Goal: Task Accomplishment & Management: Manage account settings

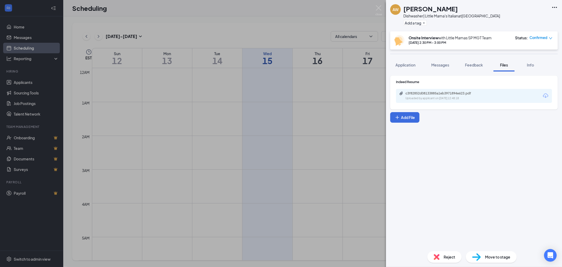
scroll to position [259, 0]
click at [377, 9] on img at bounding box center [379, 10] width 7 height 10
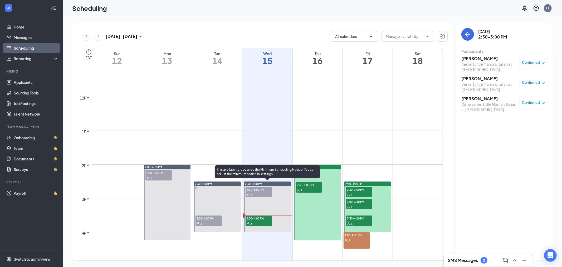
scroll to position [435, 0]
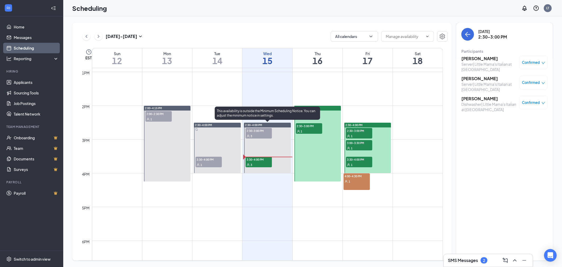
click at [257, 163] on div "3" at bounding box center [259, 164] width 26 height 5
click at [493, 96] on h3 "[PERSON_NAME]" at bounding box center [489, 99] width 55 height 6
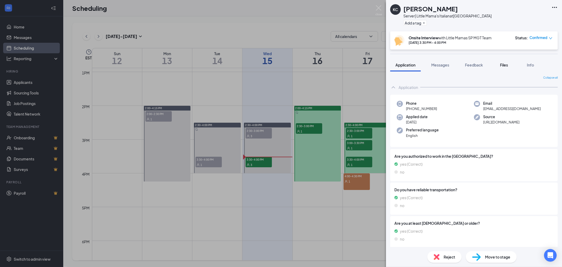
click at [505, 65] on span "Files" at bounding box center [504, 64] width 8 height 5
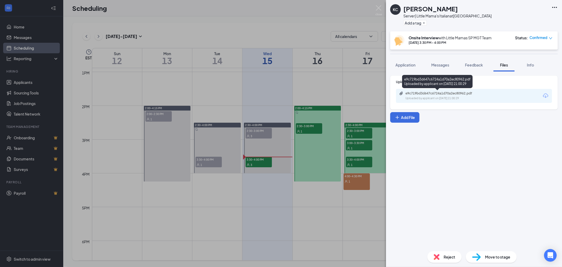
click at [462, 98] on div "Uploaded by applicant on [DATE] 21:00:29" at bounding box center [445, 98] width 79 height 4
click at [543, 12] on div "[PERSON_NAME] [PERSON_NAME] Server| Little Mama's Italian at [GEOGRAPHIC_DATA] …" at bounding box center [474, 15] width 176 height 31
click at [269, 163] on div "[PERSON_NAME] [PERSON_NAME] Server| Little Mama's Italian at [GEOGRAPHIC_DATA] …" at bounding box center [281, 133] width 562 height 267
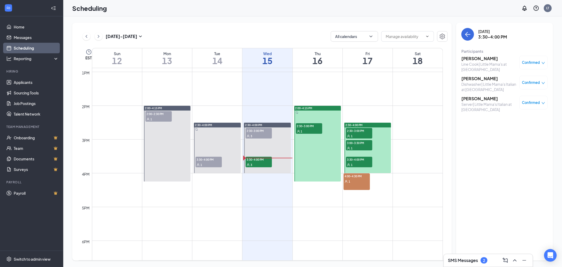
click at [313, 128] on div "1" at bounding box center [309, 130] width 26 height 5
click at [359, 132] on span "2:30-3:00 PM" at bounding box center [359, 130] width 26 height 5
click at [359, 142] on span "3:00-3:30 PM" at bounding box center [359, 142] width 26 height 5
click at [356, 162] on div "1" at bounding box center [359, 164] width 26 height 5
drag, startPoint x: 357, startPoint y: 159, endPoint x: 544, endPoint y: 62, distance: 211.0
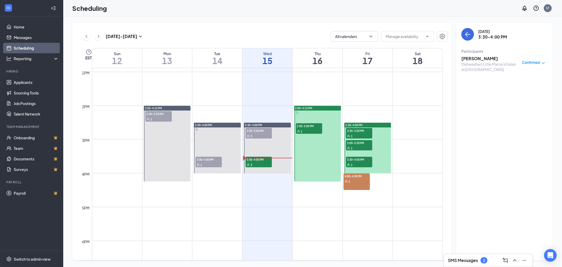
click at [544, 62] on icon "down" at bounding box center [544, 63] width 4 height 4
click at [508, 103] on div "Request Reschedule Mark complete Mark as no-show Cancel" at bounding box center [518, 93] width 44 height 33
click at [505, 107] on span "Cancel" at bounding box center [510, 107] width 12 height 6
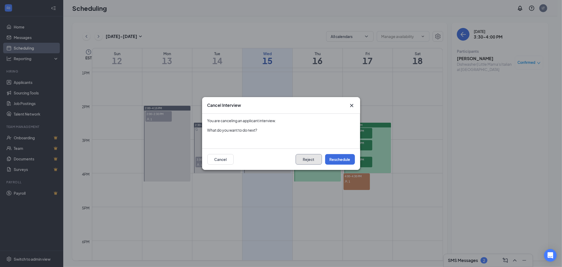
click at [309, 162] on button "Reject" at bounding box center [309, 159] width 26 height 11
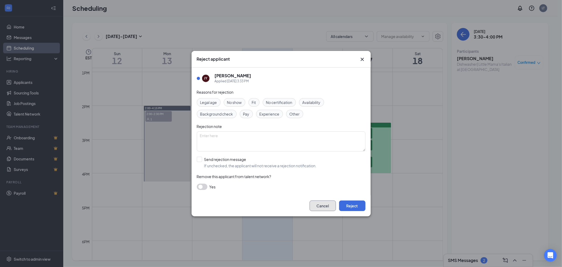
click at [323, 203] on button "Cancel" at bounding box center [323, 205] width 26 height 11
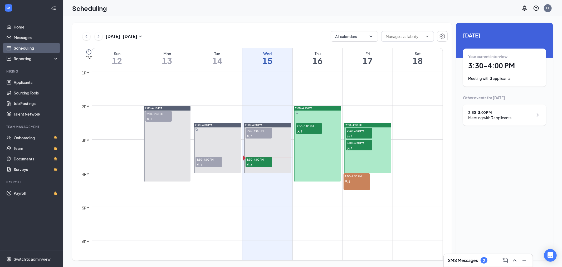
click at [355, 145] on div "1" at bounding box center [359, 147] width 26 height 5
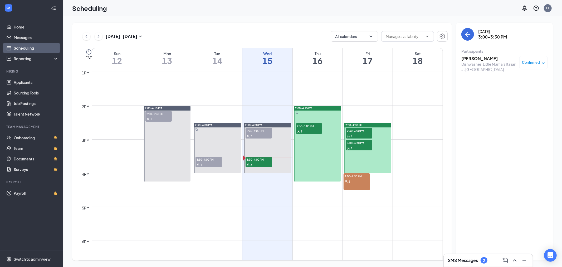
click at [365, 133] on div "1" at bounding box center [359, 135] width 26 height 5
click at [366, 142] on span "3:00-3:30 PM" at bounding box center [359, 142] width 26 height 5
click at [366, 133] on div "1" at bounding box center [359, 135] width 26 height 5
click at [320, 127] on span "2:30-3:00 PM" at bounding box center [309, 125] width 26 height 5
click at [488, 61] on div "Dishwasher| Little Mama's Italian at [GEOGRAPHIC_DATA]" at bounding box center [489, 66] width 55 height 11
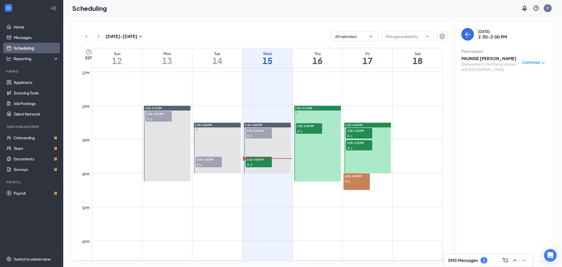
click at [471, 259] on h3 "SMS Messages" at bounding box center [463, 260] width 30 height 6
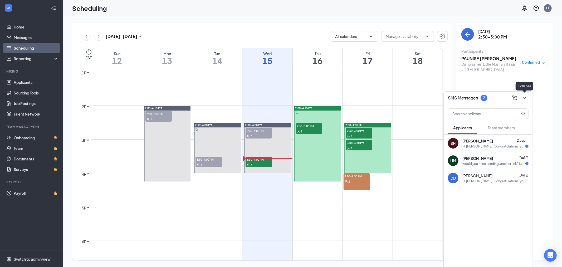
click at [526, 99] on icon "ChevronDown" at bounding box center [524, 98] width 6 height 6
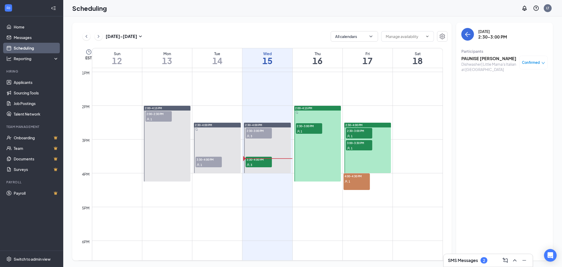
click at [314, 128] on div "2:30-3:00 PM 1" at bounding box center [309, 128] width 26 height 11
click at [530, 62] on span "Confirmed" at bounding box center [532, 62] width 18 height 5
click at [514, 105] on span "Cancel" at bounding box center [510, 107] width 12 height 6
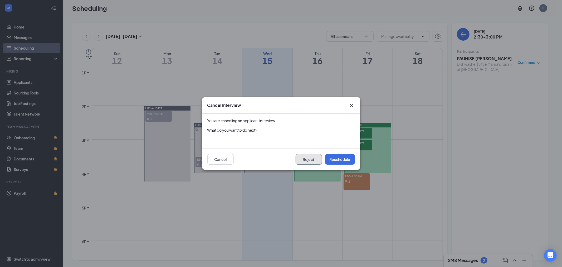
click at [312, 158] on button "Reject" at bounding box center [309, 159] width 26 height 11
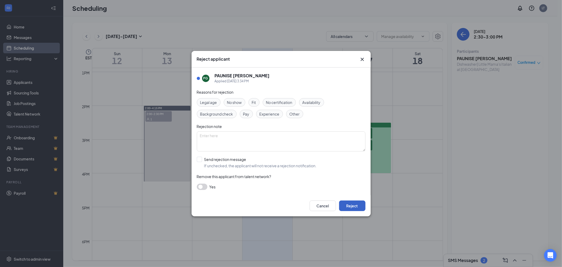
click at [357, 204] on button "Reject" at bounding box center [352, 205] width 26 height 11
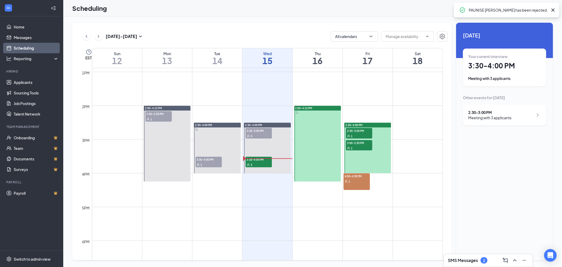
click at [364, 141] on span "3:00-3:30 PM" at bounding box center [359, 142] width 26 height 5
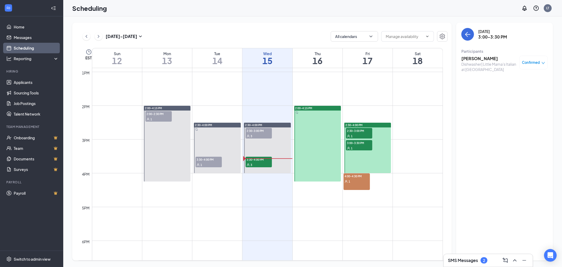
click at [535, 61] on span "Confirmed" at bounding box center [532, 62] width 18 height 5
click at [505, 106] on span "Cancel" at bounding box center [510, 107] width 12 height 6
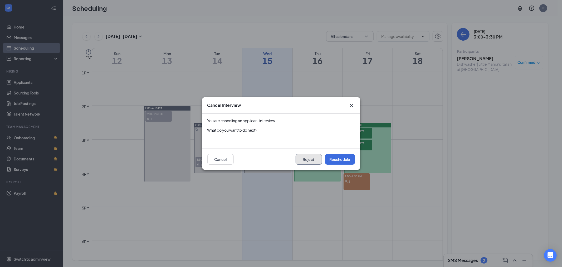
click at [313, 156] on button "Reject" at bounding box center [309, 159] width 26 height 11
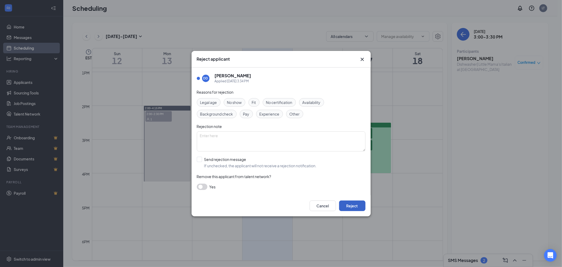
click at [359, 204] on button "Reject" at bounding box center [352, 205] width 26 height 11
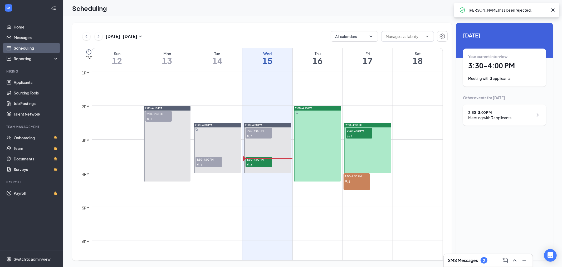
click at [365, 132] on span "2:30-3:00 PM" at bounding box center [359, 130] width 26 height 5
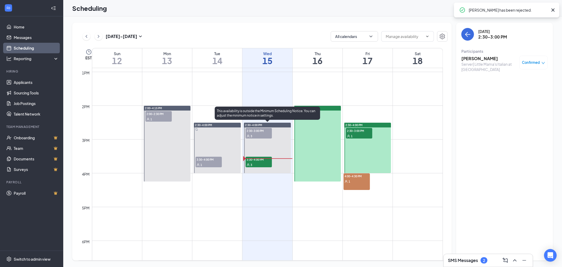
click at [260, 164] on div "3" at bounding box center [259, 164] width 26 height 5
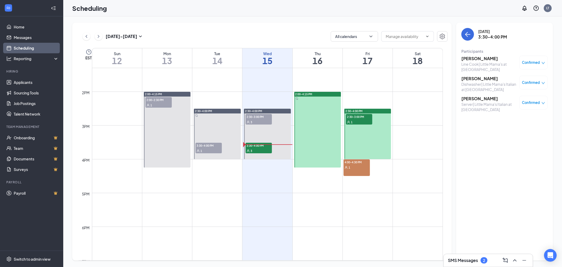
scroll to position [494, 0]
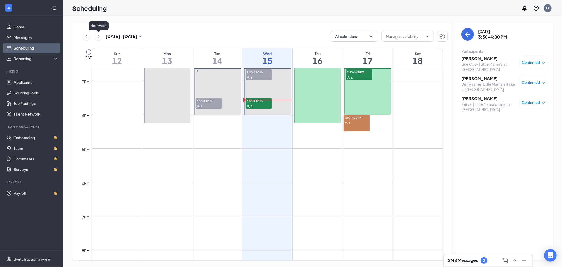
click at [100, 38] on icon "ChevronRight" at bounding box center [98, 36] width 5 height 6
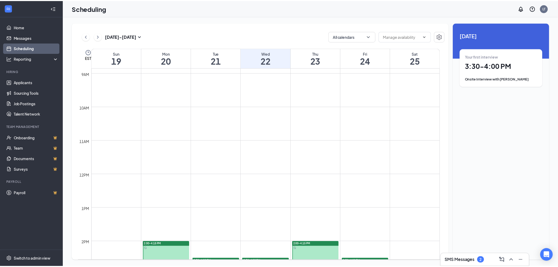
scroll to position [376, 0]
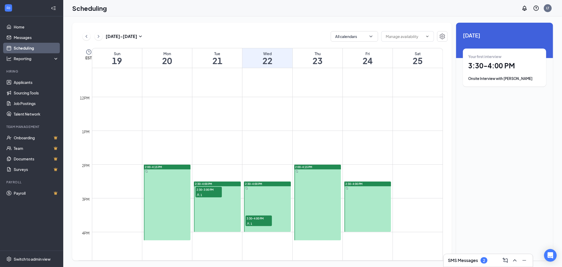
click at [209, 187] on span "2:30-3:00 PM" at bounding box center [209, 189] width 26 height 5
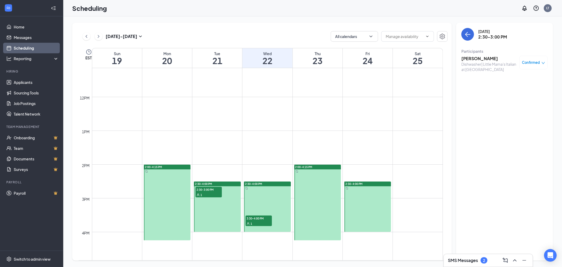
click at [260, 218] on span "3:30-4:00 PM" at bounding box center [259, 217] width 26 height 5
click at [212, 189] on span "2:30-3:00 PM" at bounding box center [209, 189] width 26 height 5
click at [534, 58] on div "Confirmed" at bounding box center [534, 63] width 28 height 14
click at [533, 61] on span "Confirmed" at bounding box center [532, 62] width 18 height 5
click at [513, 106] on span "Cancel" at bounding box center [510, 107] width 12 height 6
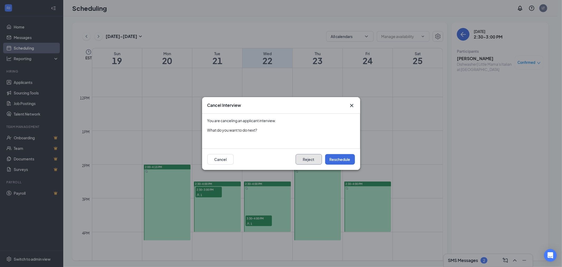
click at [313, 157] on button "Reject" at bounding box center [309, 159] width 26 height 11
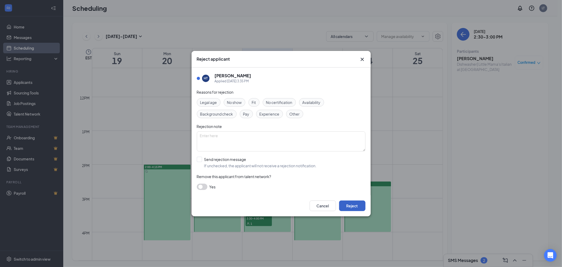
click at [347, 205] on button "Reject" at bounding box center [352, 205] width 26 height 11
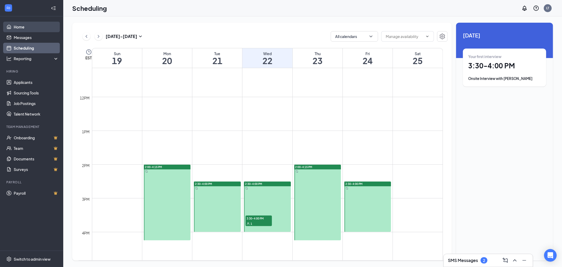
click at [14, 25] on link "Home" at bounding box center [36, 27] width 45 height 11
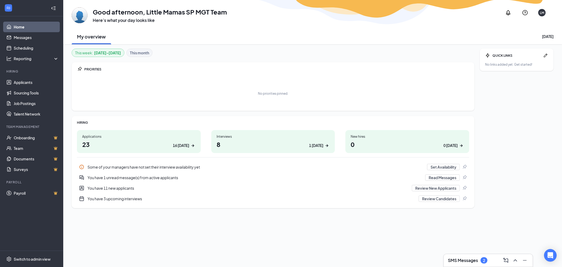
click at [86, 141] on h1 "23 16 [DATE]" at bounding box center [138, 144] width 113 height 9
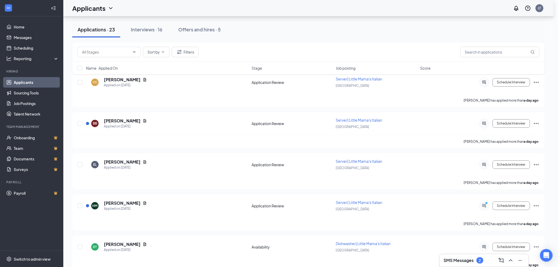
scroll to position [777, 0]
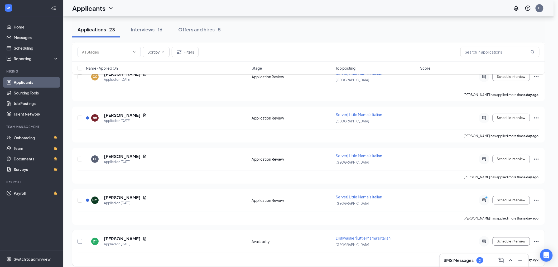
click at [80, 239] on input "checkbox" at bounding box center [80, 241] width 5 height 5
checkbox input "true"
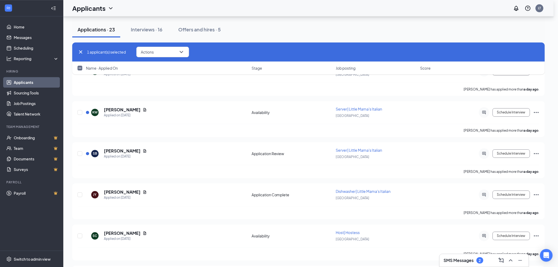
scroll to position [572, 0]
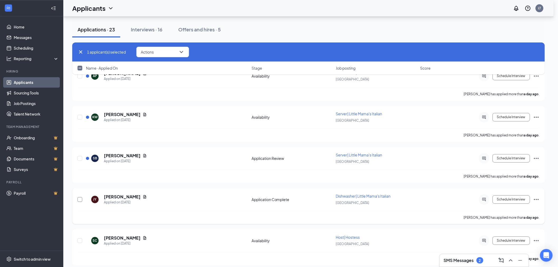
click at [79, 197] on input "checkbox" at bounding box center [80, 199] width 5 height 5
checkbox input "true"
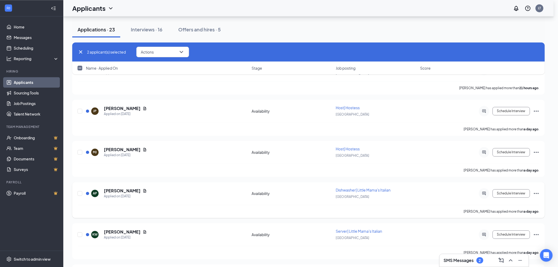
scroll to position [396, 0]
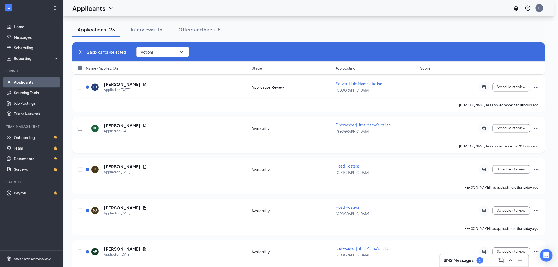
click at [82, 126] on input "checkbox" at bounding box center [80, 128] width 5 height 5
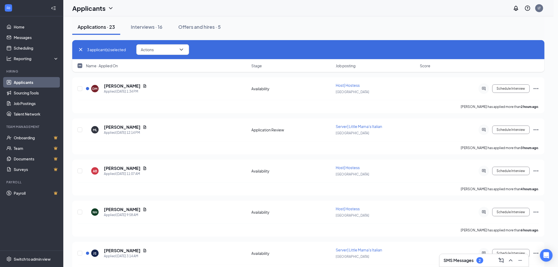
scroll to position [0, 0]
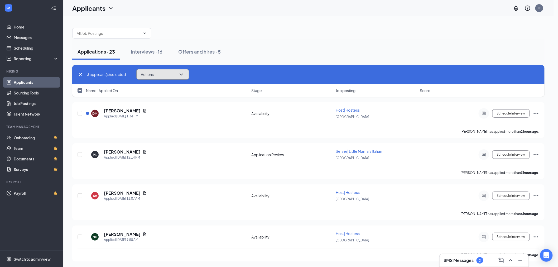
click at [161, 75] on button "Actions" at bounding box center [162, 74] width 53 height 11
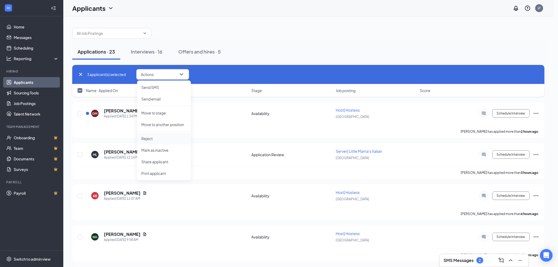
click at [152, 137] on p "Reject" at bounding box center [163, 138] width 45 height 5
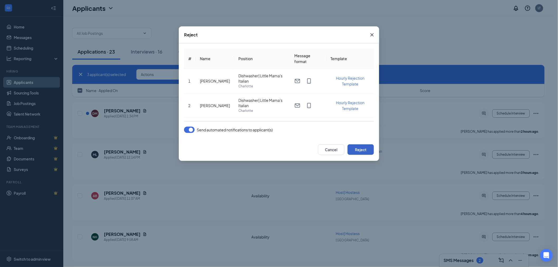
click at [368, 145] on button "Reject" at bounding box center [360, 149] width 26 height 11
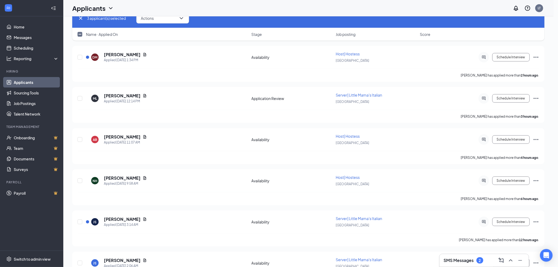
checkbox input "false"
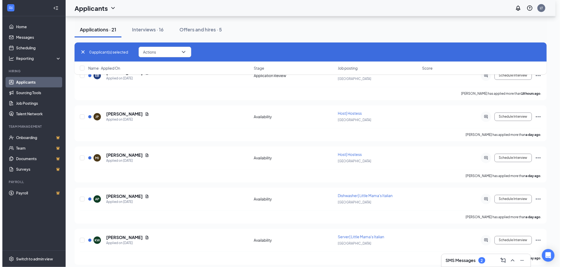
scroll to position [1259, 0]
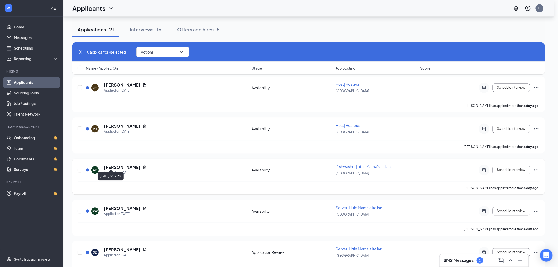
click at [133, 170] on div "Applied on [DATE]" at bounding box center [125, 172] width 43 height 5
click at [143, 165] on icon "Document" at bounding box center [145, 167] width 4 height 4
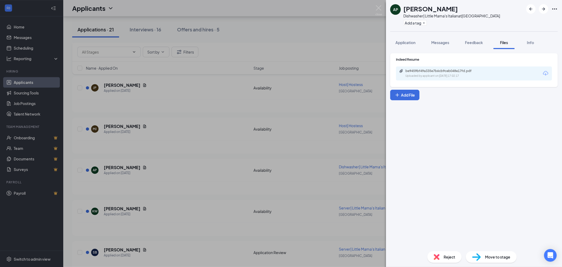
click at [486, 75] on div "be9459bf49a335e7b6cb9ceb048e17fd.pdf Uploaded by applicant on [DATE] 17:02:17" at bounding box center [474, 73] width 156 height 14
click at [463, 71] on div "be9459bf49a335e7b6cb9ceb048e17fd.pdf" at bounding box center [443, 71] width 74 height 4
